Goal: Information Seeking & Learning: Learn about a topic

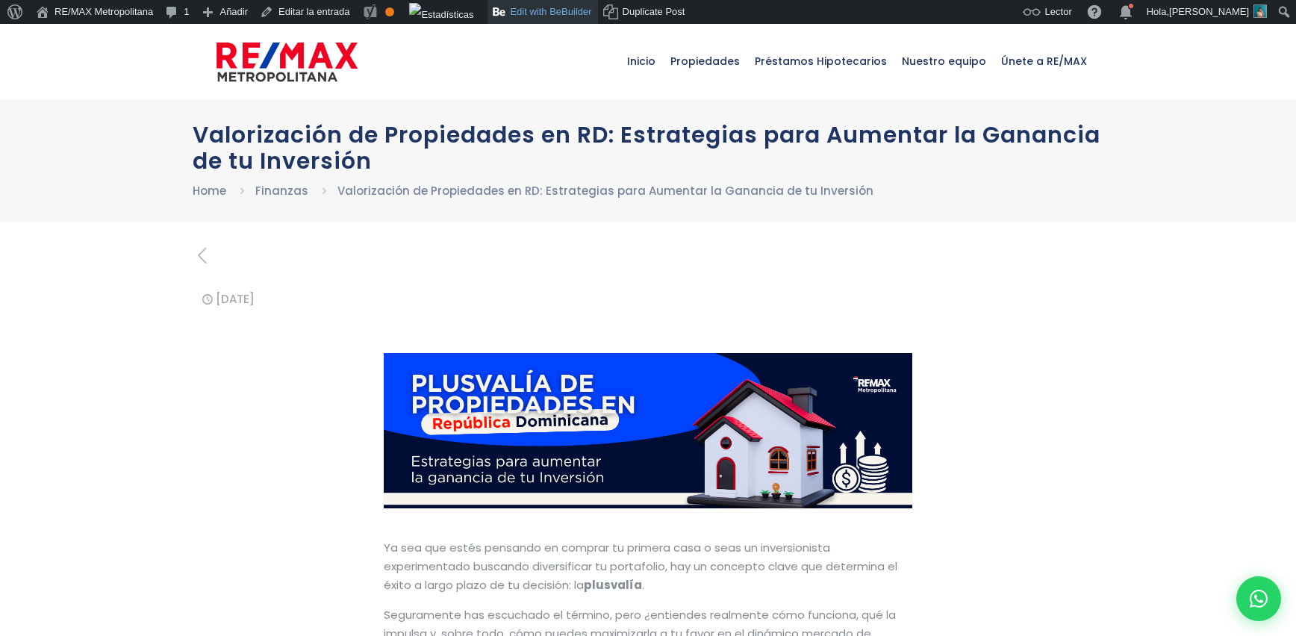
click at [570, 4] on link "Edit with BeBuilder" at bounding box center [543, 12] width 110 height 24
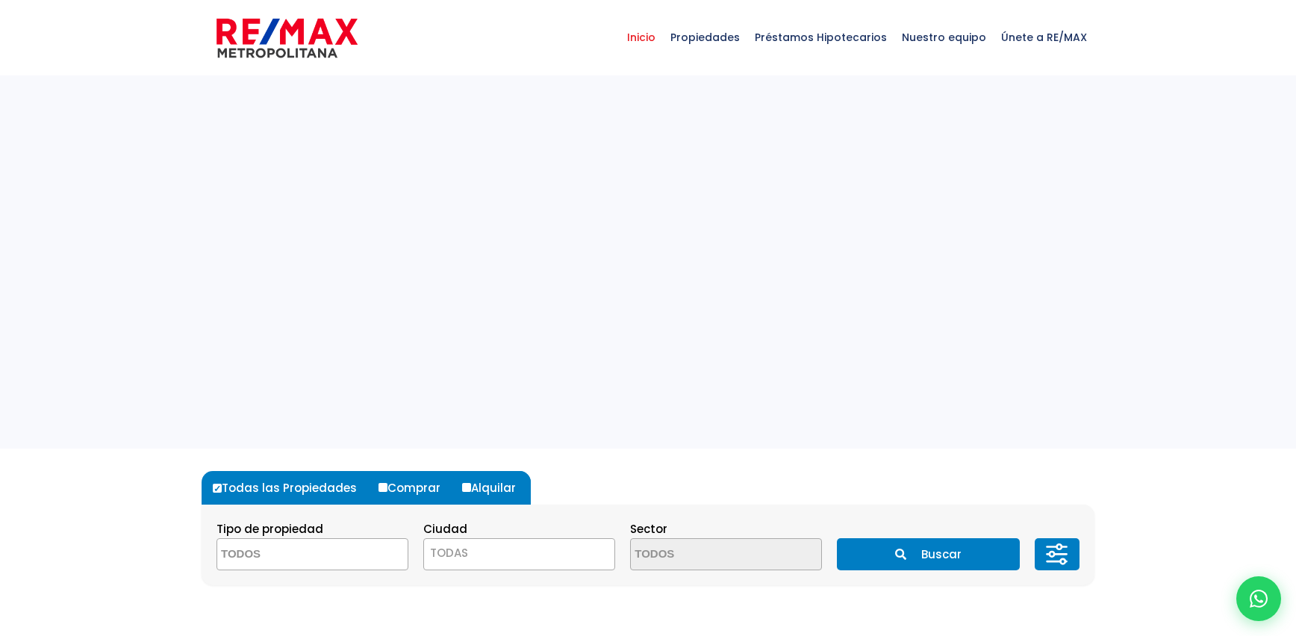
select select
